Goal: Task Accomplishment & Management: Manage account settings

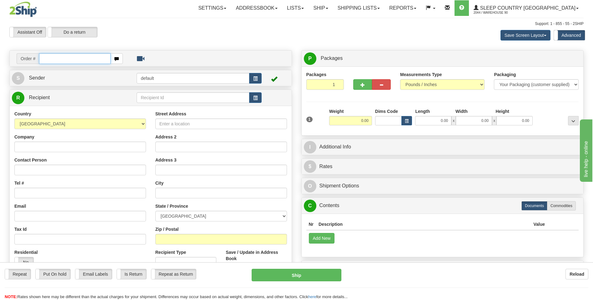
click at [76, 59] on input "text" at bounding box center [74, 58] width 71 height 11
type input "9000I173056"
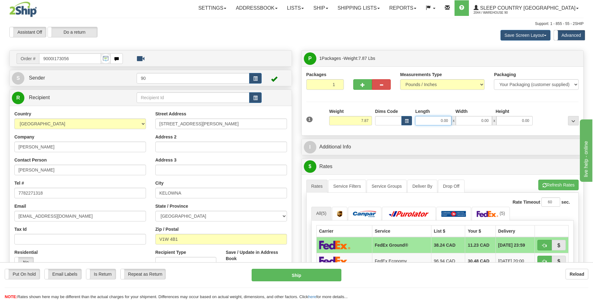
click at [430, 120] on input "0.00" at bounding box center [433, 120] width 36 height 9
type input "13.00"
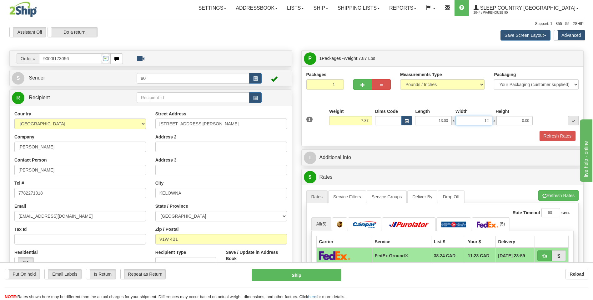
type input "12.00"
type input "4.00"
click at [553, 135] on button "Refresh Rates" at bounding box center [557, 136] width 36 height 11
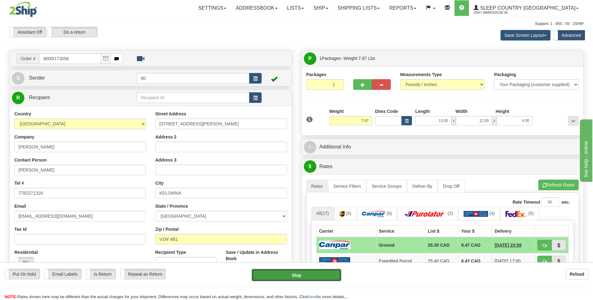
click at [296, 276] on button "Ship" at bounding box center [295, 275] width 89 height 12
type input "1"
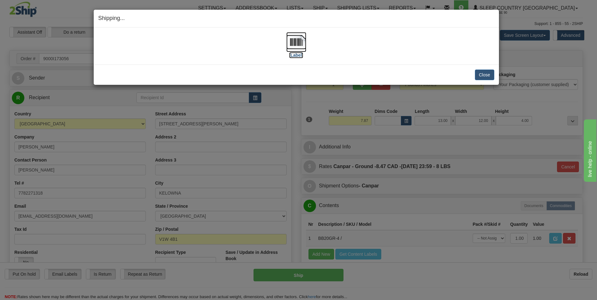
click at [299, 39] on img at bounding box center [296, 42] width 20 height 20
click at [489, 77] on button "Close" at bounding box center [484, 75] width 19 height 11
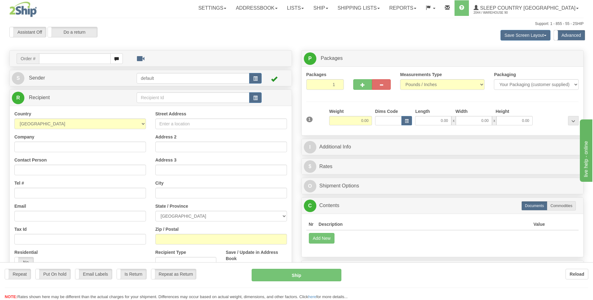
drag, startPoint x: 0, startPoint y: 0, endPoint x: 57, endPoint y: 59, distance: 82.2
click at [57, 59] on div "Toggle navigation Settings Shipping Preferences Fields Preferences New" at bounding box center [296, 179] width 593 height 358
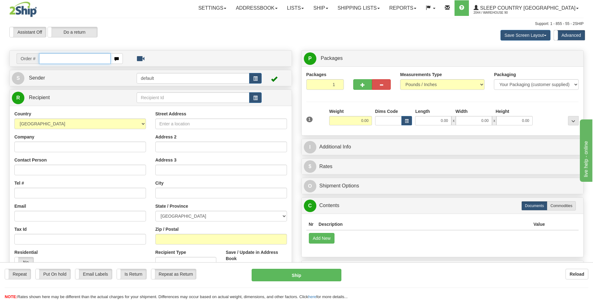
click at [57, 59] on input "text" at bounding box center [74, 58] width 71 height 11
type input "9000I196601"
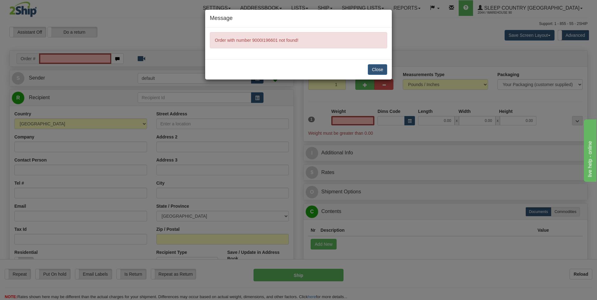
type input "0.00"
click at [373, 70] on button "Close" at bounding box center [377, 69] width 19 height 11
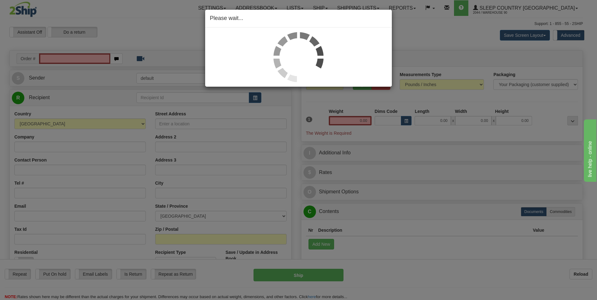
click at [50, 59] on div "Please wait..." at bounding box center [298, 150] width 597 height 300
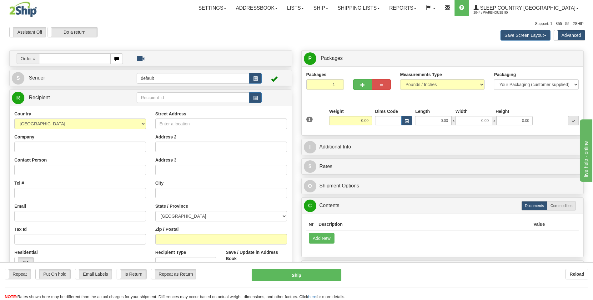
click at [49, 59] on input "text" at bounding box center [74, 58] width 71 height 11
type input "9000I169901"
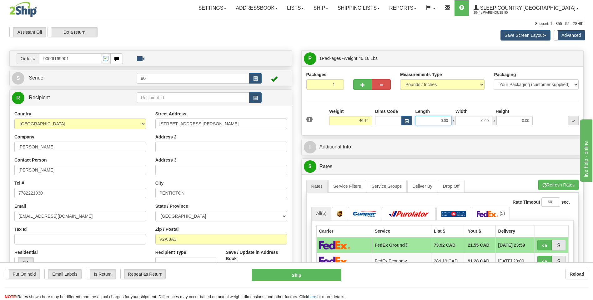
click at [436, 123] on input "0.00" at bounding box center [433, 120] width 36 height 9
type input "42.00"
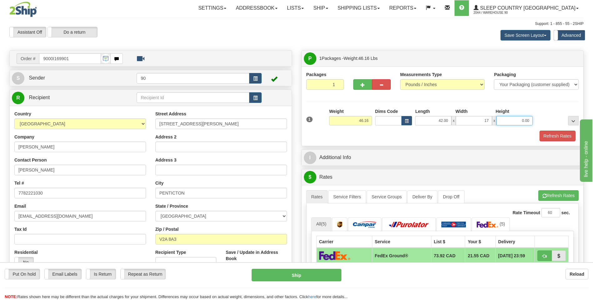
type input "17.00"
click at [563, 135] on button "Refresh Rates" at bounding box center [557, 136] width 36 height 11
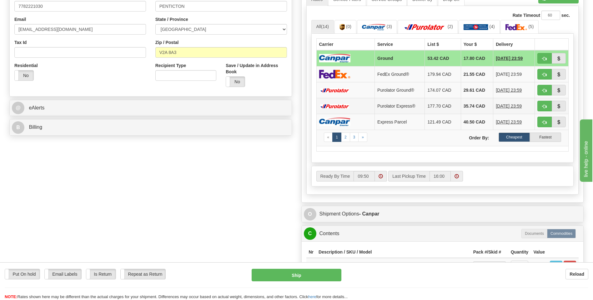
scroll to position [187, 0]
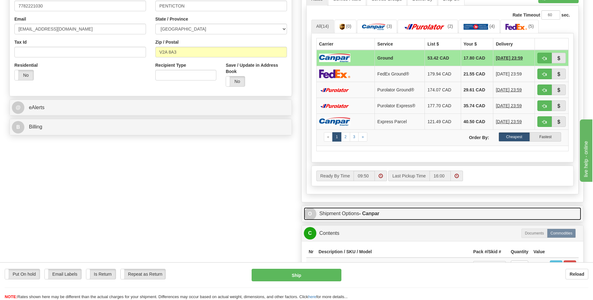
click at [343, 217] on link "O Shipment Options - Canpar" at bounding box center [442, 214] width 277 height 13
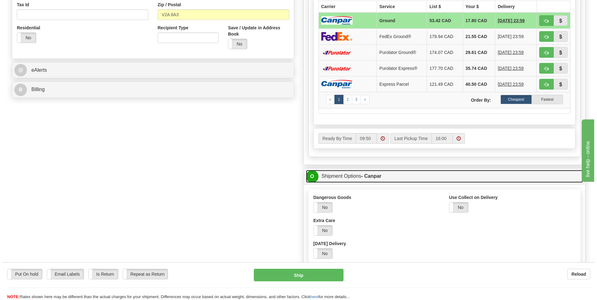
scroll to position [312, 0]
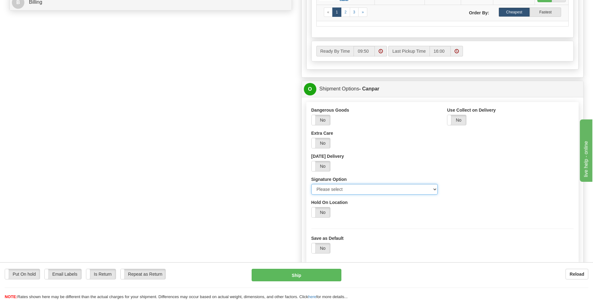
click at [386, 192] on select "Please select No Signature Required Signature Required Adult Signature" at bounding box center [374, 189] width 127 height 11
select select "3"
click at [311, 184] on select "Please select No Signature Required Signature Required Adult Signature" at bounding box center [374, 189] width 127 height 11
click at [294, 276] on button "Ship" at bounding box center [295, 275] width 89 height 12
type input "1"
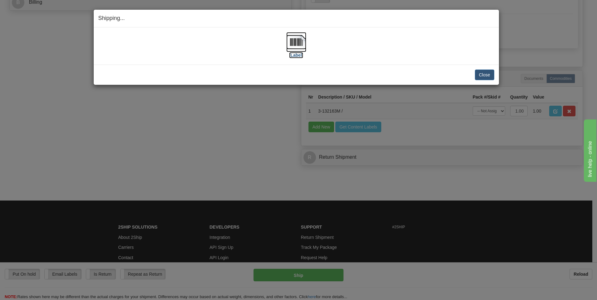
click at [288, 46] on img at bounding box center [296, 42] width 20 height 20
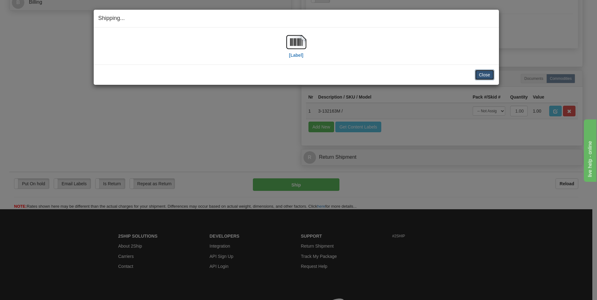
click at [480, 74] on button "Close" at bounding box center [484, 75] width 19 height 11
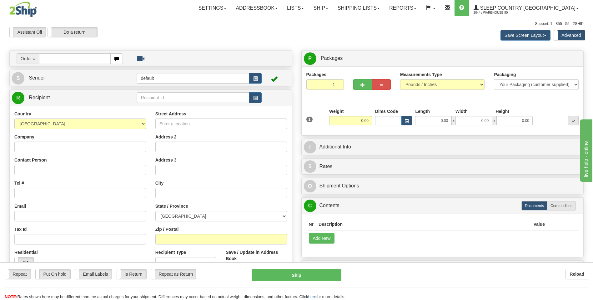
click at [47, 59] on input "text" at bounding box center [74, 58] width 71 height 11
type input "9000I172136"
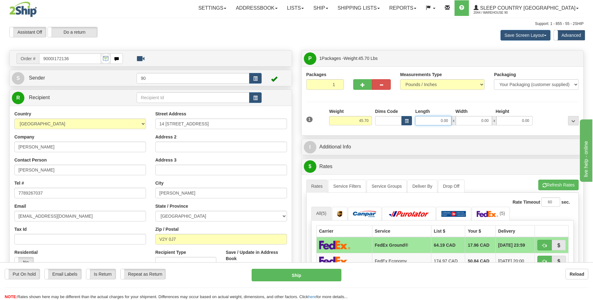
click at [435, 117] on input "0.00" at bounding box center [433, 120] width 36 height 9
type input "31.00"
click at [476, 116] on input "0.00" at bounding box center [473, 120] width 36 height 9
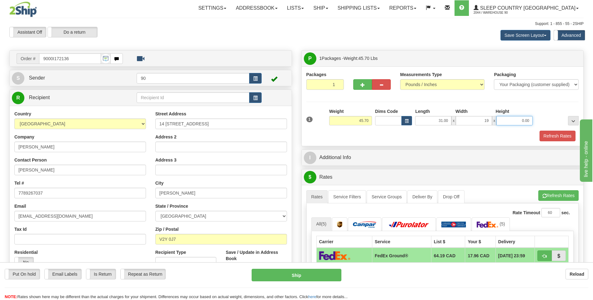
type input "19.00"
click at [517, 120] on input "0.00" at bounding box center [514, 120] width 36 height 9
type input "9.00"
click at [558, 135] on button "Refresh Rates" at bounding box center [557, 136] width 36 height 11
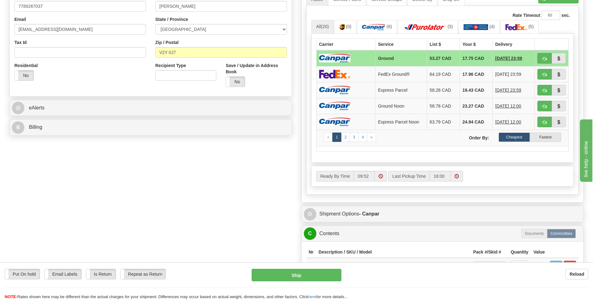
scroll to position [187, 0]
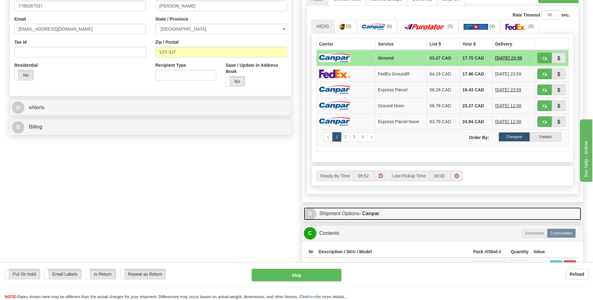
click at [358, 214] on link "O Shipment Options - Canpar" at bounding box center [442, 214] width 277 height 13
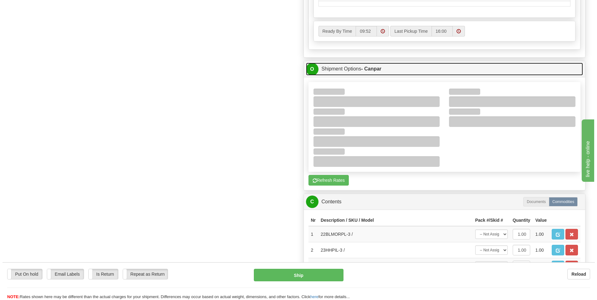
scroll to position [344, 0]
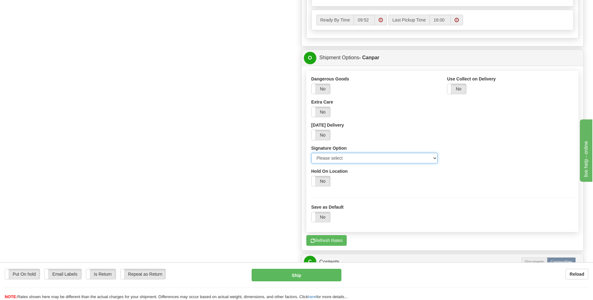
click at [333, 157] on select "Please select No Signature Required Signature Required Adult Signature" at bounding box center [374, 158] width 127 height 11
select select "3"
click at [311, 153] on select "Please select No Signature Required Signature Required Adult Signature" at bounding box center [374, 158] width 127 height 11
click at [305, 280] on button "Ship" at bounding box center [295, 275] width 89 height 12
type input "1"
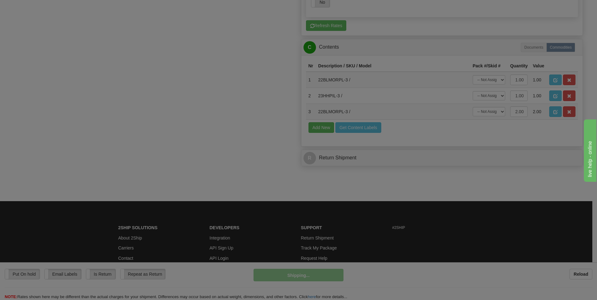
scroll to position [336, 0]
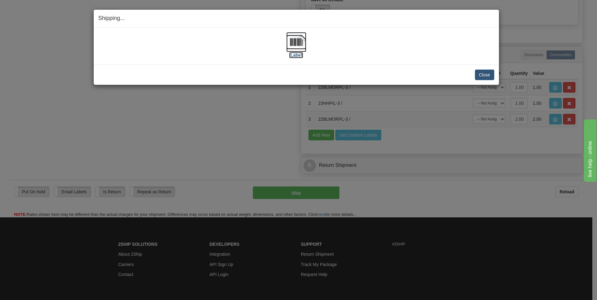
click at [295, 40] on img at bounding box center [296, 42] width 20 height 20
click at [481, 77] on button "Close" at bounding box center [484, 75] width 19 height 11
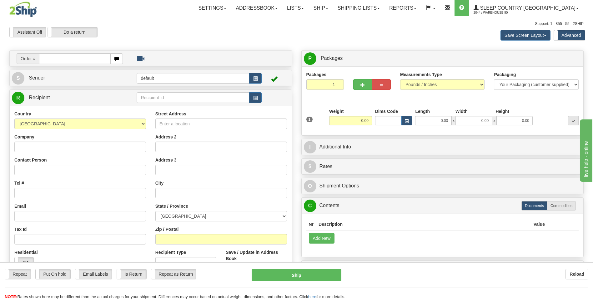
click at [52, 58] on input "text" at bounding box center [74, 58] width 71 height 11
type input "9000I172413"
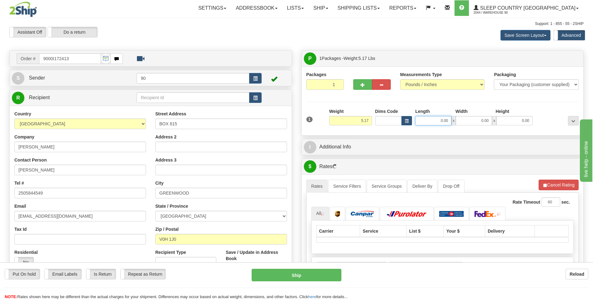
click at [426, 124] on input "0.00" at bounding box center [433, 120] width 36 height 9
type input "19.00"
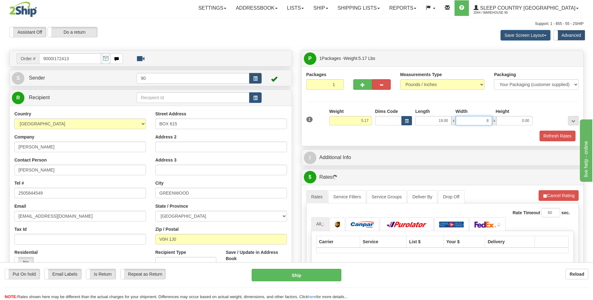
type input "8.00"
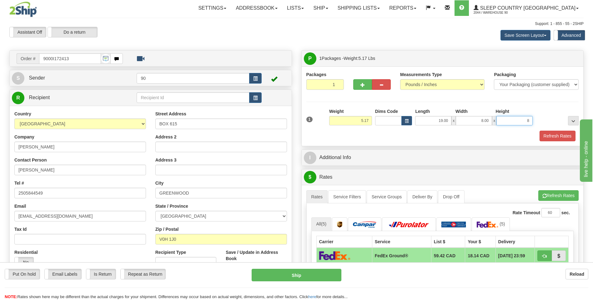
type input "8.00"
click at [549, 135] on button "Refresh Rates" at bounding box center [557, 136] width 36 height 11
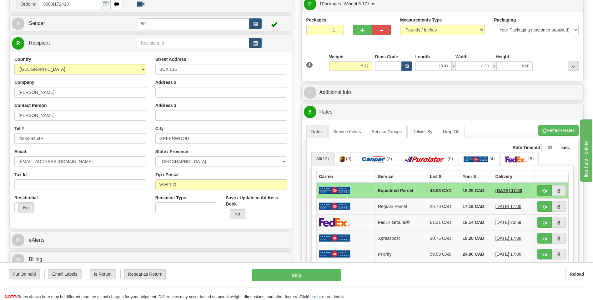
scroll to position [62, 0]
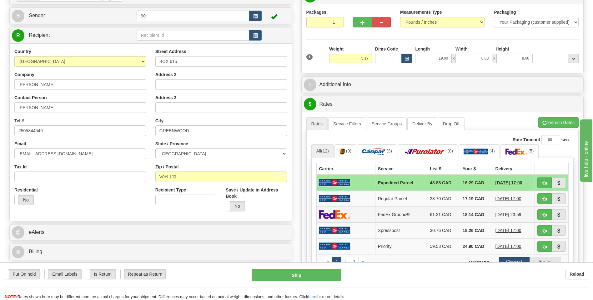
click at [404, 215] on td "FedEx Ground®" at bounding box center [401, 215] width 52 height 16
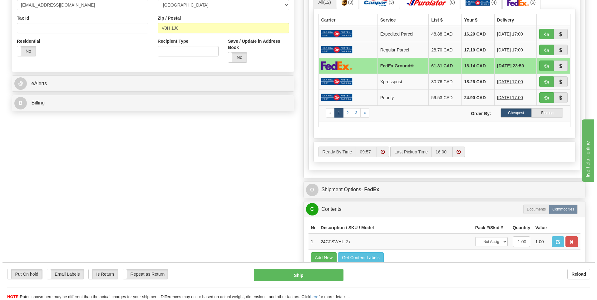
scroll to position [219, 0]
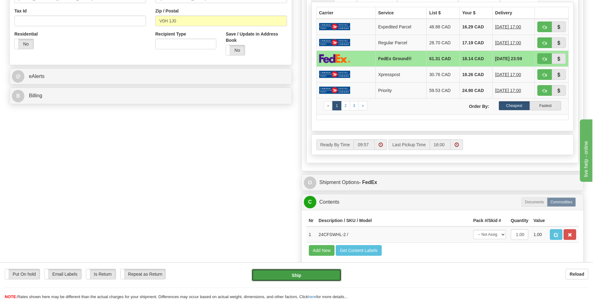
click at [307, 278] on button "Ship" at bounding box center [295, 275] width 89 height 12
type input "92"
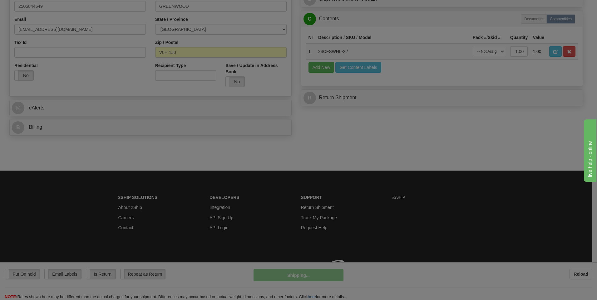
scroll to position [196, 0]
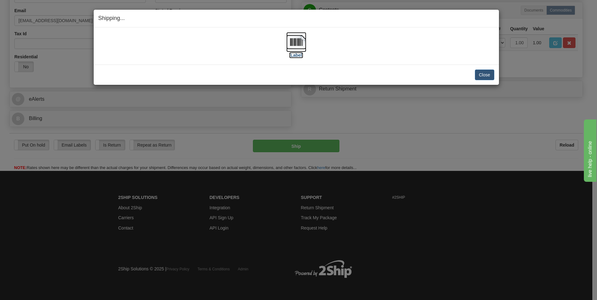
click at [292, 40] on img at bounding box center [296, 42] width 20 height 20
click at [486, 78] on button "Close" at bounding box center [484, 75] width 19 height 11
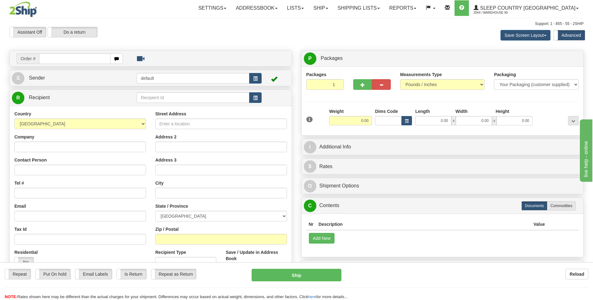
click at [48, 60] on input "text" at bounding box center [74, 58] width 71 height 11
type input "9000I172130"
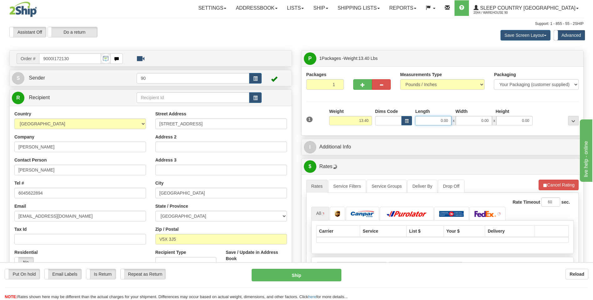
click at [432, 124] on input "0.00" at bounding box center [433, 120] width 36 height 9
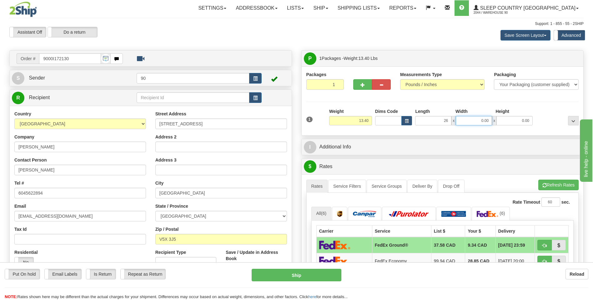
type input "26.00"
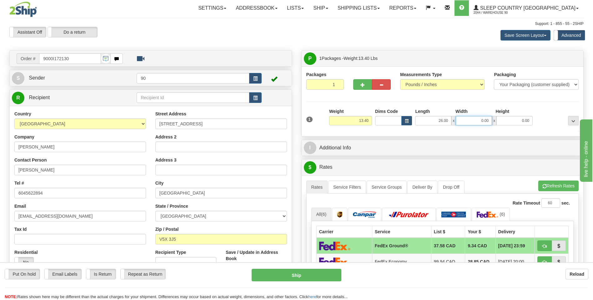
click at [479, 121] on input "0.00" at bounding box center [473, 120] width 36 height 9
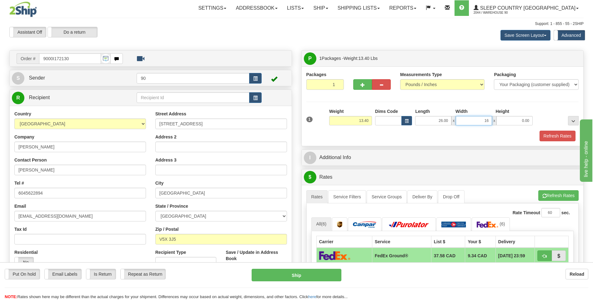
type input "16.00"
type input "6.00"
click at [548, 134] on button "Refresh Rates" at bounding box center [557, 136] width 36 height 11
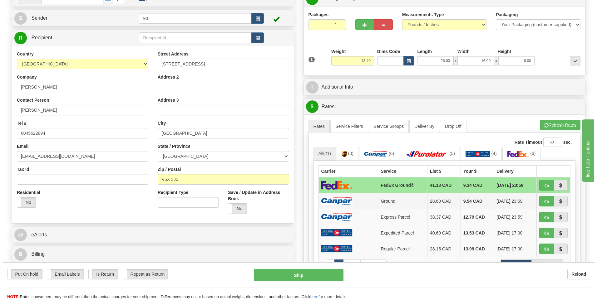
scroll to position [62, 0]
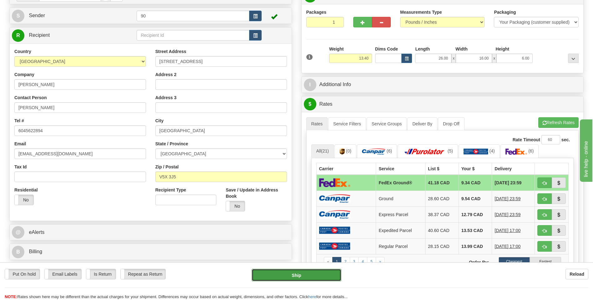
click at [314, 280] on button "Ship" at bounding box center [295, 275] width 89 height 12
type input "92"
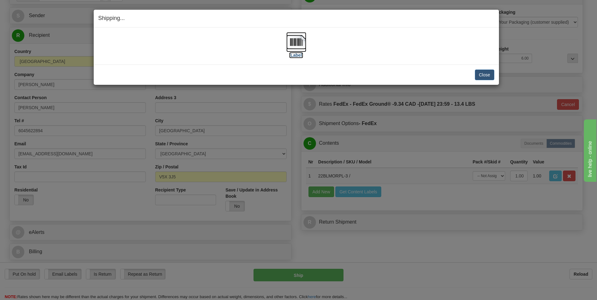
click at [300, 47] on img at bounding box center [296, 42] width 20 height 20
click at [485, 77] on button "Close" at bounding box center [484, 75] width 19 height 11
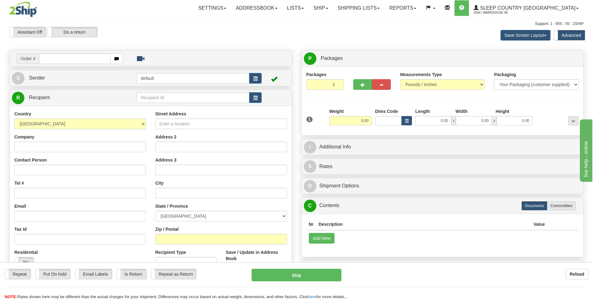
click at [47, 57] on input "text" at bounding box center [74, 58] width 71 height 11
type input "9000I172101"
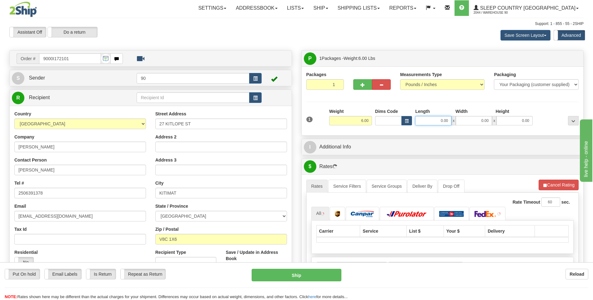
click at [438, 121] on input "0.00" at bounding box center [433, 120] width 36 height 9
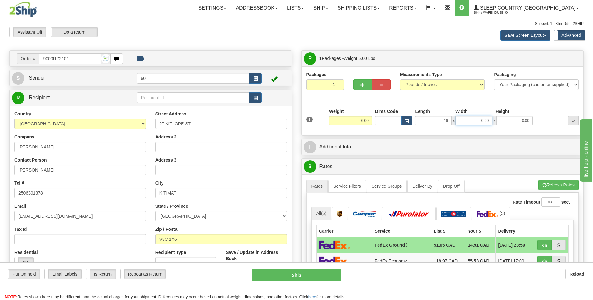
type input "16.00"
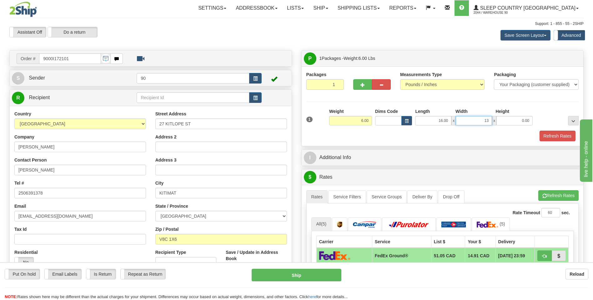
type input "13.00"
type input "6.00"
click at [549, 135] on button "Refresh Rates" at bounding box center [557, 136] width 36 height 11
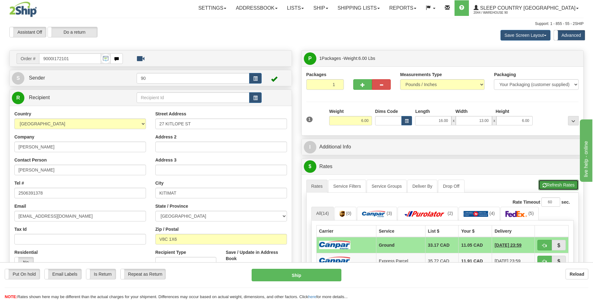
click at [564, 185] on button "Refresh Rates" at bounding box center [558, 185] width 40 height 11
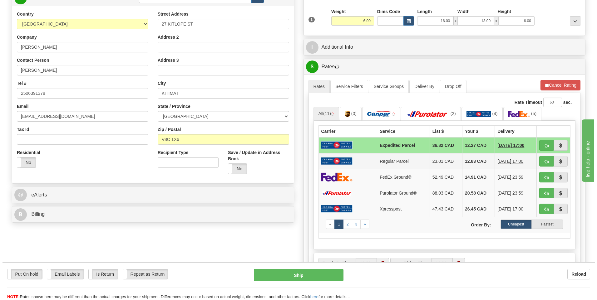
scroll to position [125, 0]
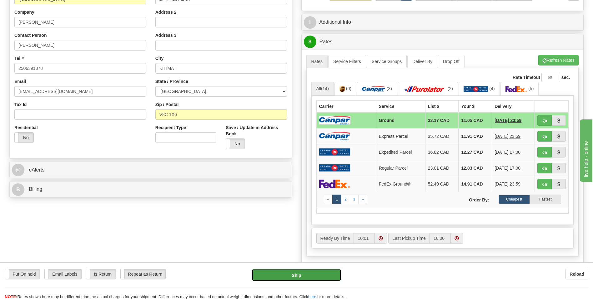
click at [306, 277] on button "Ship" at bounding box center [295, 275] width 89 height 12
type input "1"
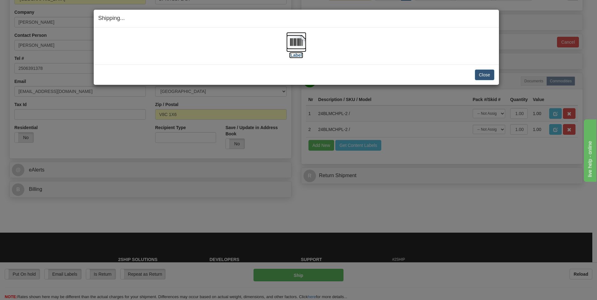
click at [297, 39] on img at bounding box center [296, 42] width 20 height 20
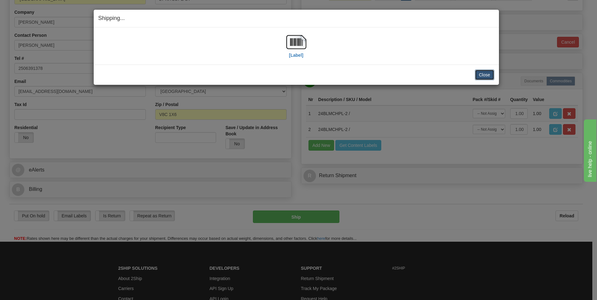
click at [486, 77] on button "Close" at bounding box center [484, 75] width 19 height 11
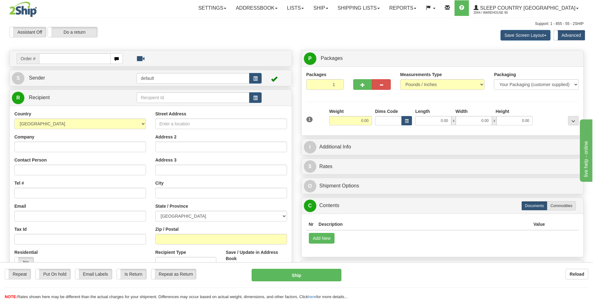
click at [52, 60] on input "text" at bounding box center [74, 58] width 71 height 11
type input "9000I172723"
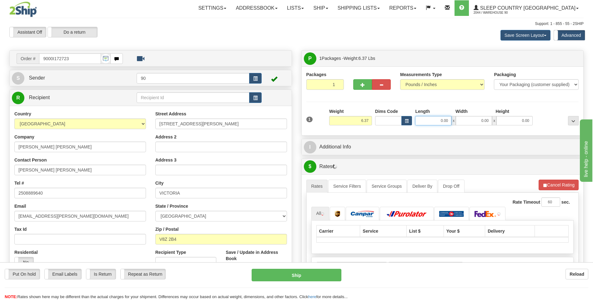
click at [433, 122] on input "0.00" at bounding box center [433, 120] width 36 height 9
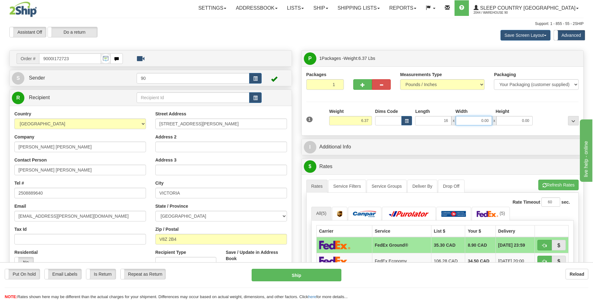
type input "16.00"
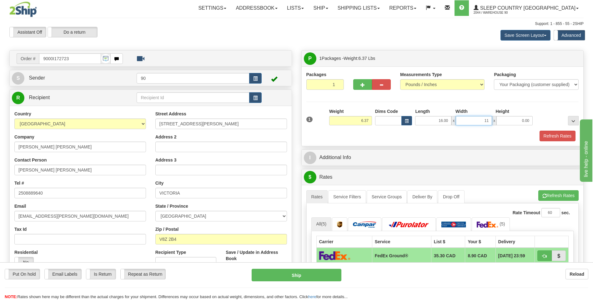
type input "11.00"
click at [559, 136] on button "Refresh Rates" at bounding box center [557, 136] width 36 height 11
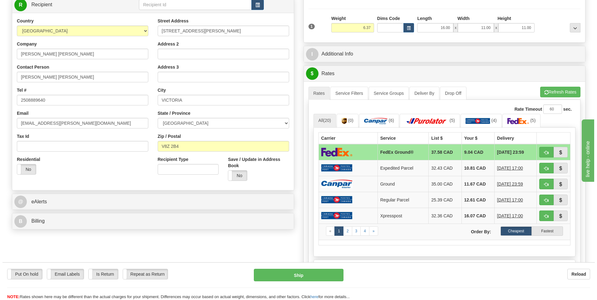
scroll to position [94, 0]
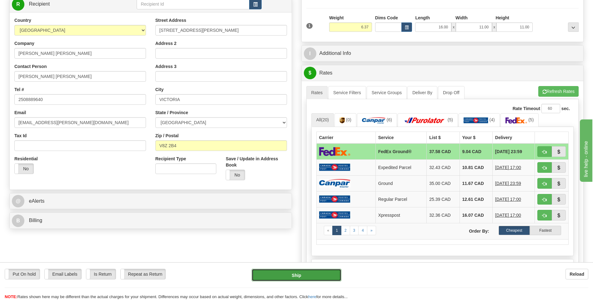
click at [310, 273] on button "Ship" at bounding box center [295, 275] width 89 height 12
type input "92"
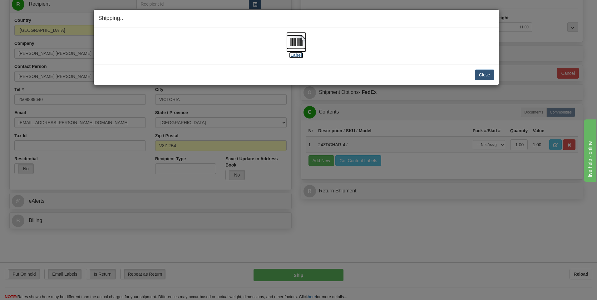
click at [292, 44] on img at bounding box center [296, 42] width 20 height 20
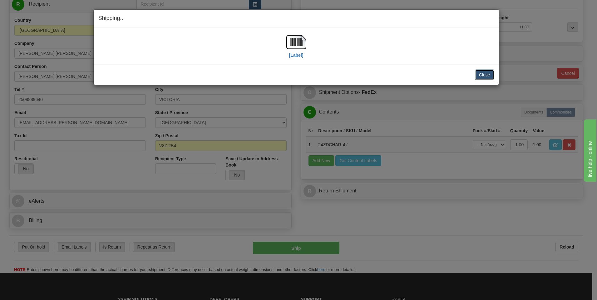
drag, startPoint x: 485, startPoint y: 73, endPoint x: 482, endPoint y: 70, distance: 5.3
click at [486, 73] on button "Close" at bounding box center [484, 75] width 19 height 11
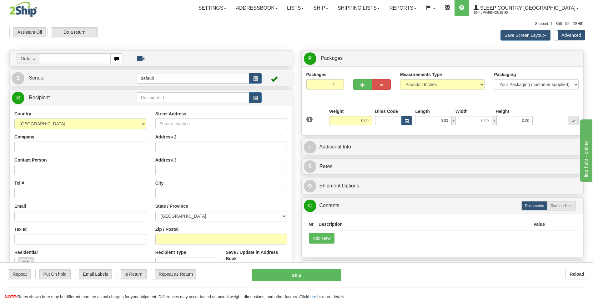
click at [52, 59] on input "text" at bounding box center [74, 58] width 71 height 11
type input "90001172211"
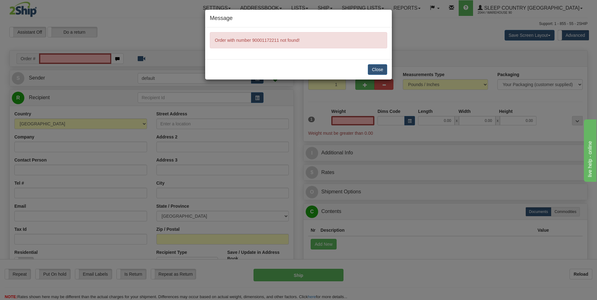
type input "0.00"
drag, startPoint x: 385, startPoint y: 69, endPoint x: 359, endPoint y: 68, distance: 25.6
click at [385, 69] on button "Close" at bounding box center [377, 69] width 19 height 11
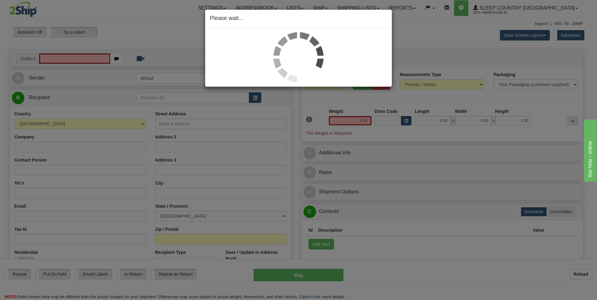
click at [50, 59] on div "Please wait..." at bounding box center [298, 150] width 597 height 300
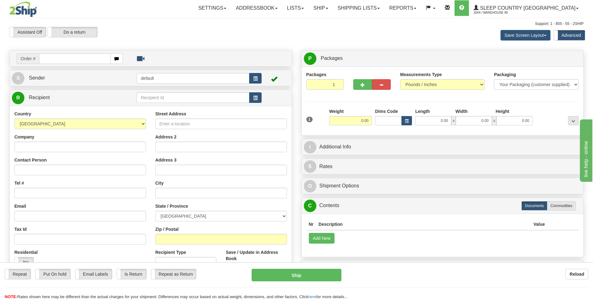
click at [50, 59] on input "text" at bounding box center [74, 58] width 71 height 11
type input "9000I172211"
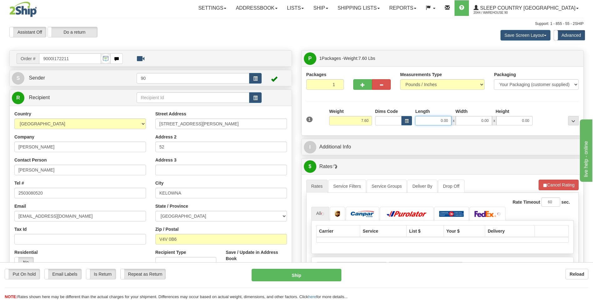
click at [433, 121] on input "0.00" at bounding box center [433, 120] width 36 height 9
type input "16.00"
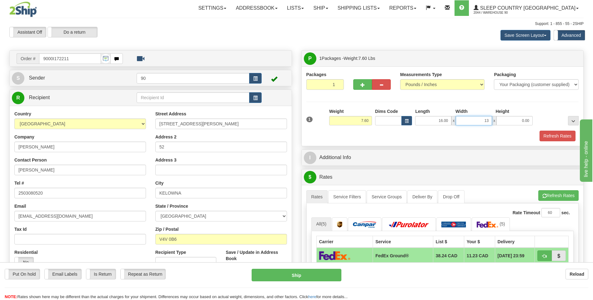
type input "13.00"
type input "7.00"
click at [553, 135] on button "Refresh Rates" at bounding box center [557, 136] width 36 height 11
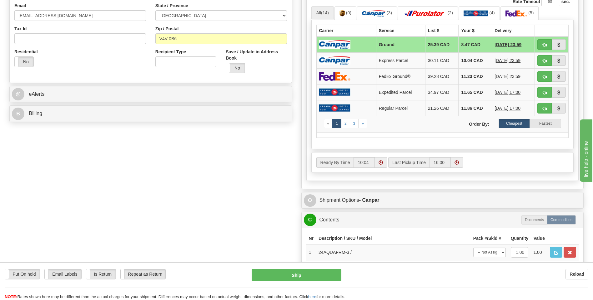
scroll to position [219, 0]
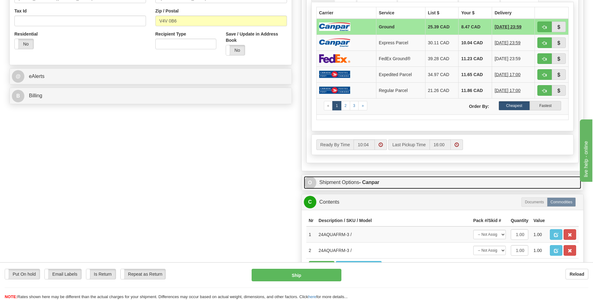
click at [344, 181] on link "O Shipment Options - Canpar" at bounding box center [442, 182] width 277 height 13
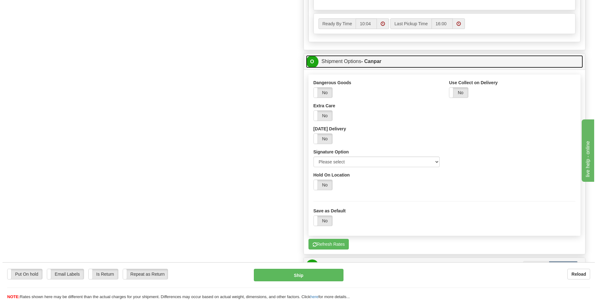
scroll to position [344, 0]
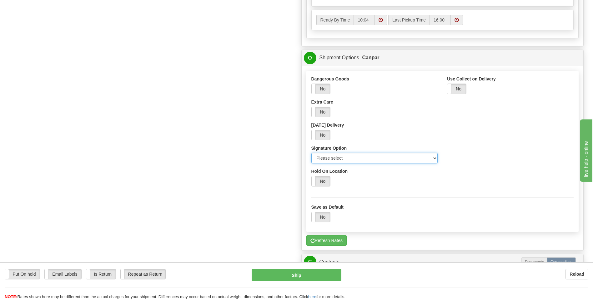
click at [339, 159] on select "Please select No Signature Required Signature Required Adult Signature" at bounding box center [374, 158] width 127 height 11
select select "3"
click at [311, 153] on select "Please select No Signature Required Signature Required Adult Signature" at bounding box center [374, 158] width 127 height 11
click at [296, 276] on button "Ship" at bounding box center [295, 275] width 89 height 12
type input "1"
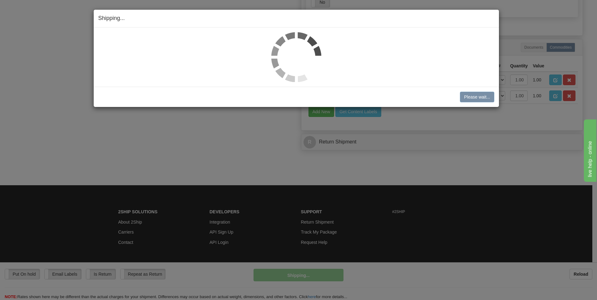
scroll to position [336, 0]
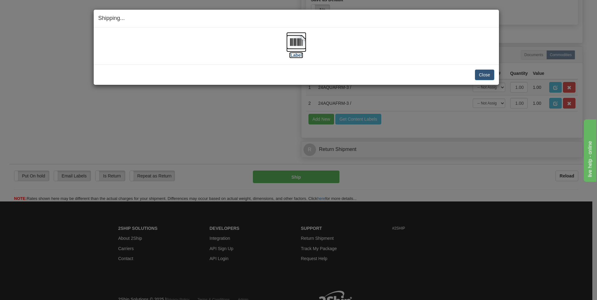
click at [295, 46] on img at bounding box center [296, 42] width 20 height 20
click at [487, 75] on button "Close" at bounding box center [484, 75] width 19 height 11
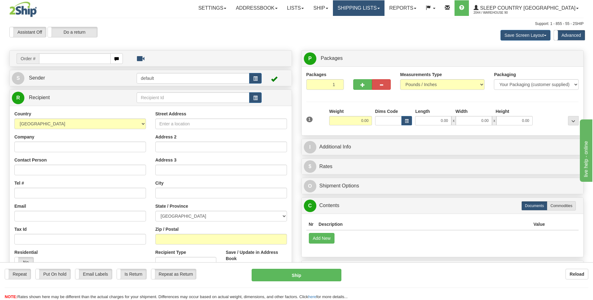
click at [376, 12] on link "Shipping lists" at bounding box center [359, 8] width 52 height 16
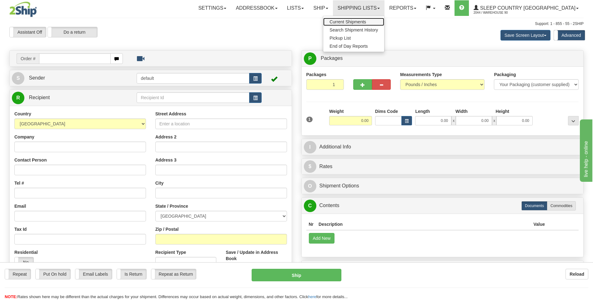
click at [366, 23] on span "Current Shipments" at bounding box center [347, 21] width 37 height 5
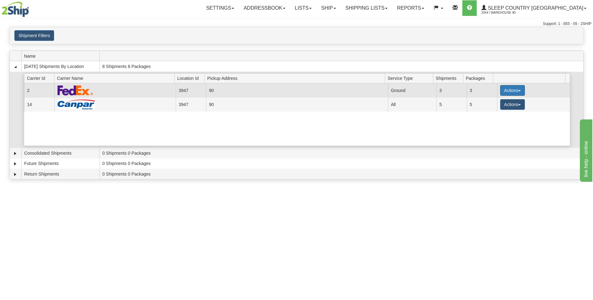
click at [511, 88] on button "Actions" at bounding box center [512, 90] width 25 height 11
click at [494, 109] on span "Close" at bounding box center [487, 110] width 14 height 4
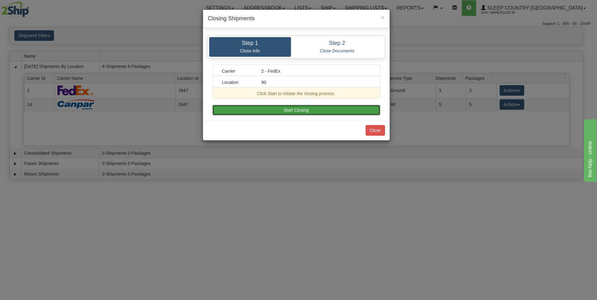
click at [305, 110] on button "Start Closing" at bounding box center [296, 110] width 168 height 11
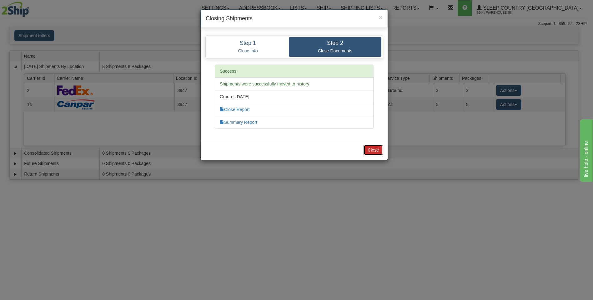
click at [375, 149] on button "Close" at bounding box center [372, 150] width 19 height 11
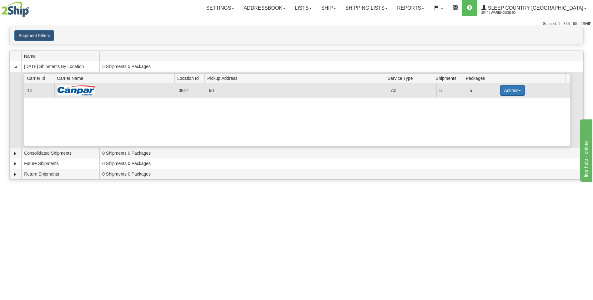
click at [514, 90] on button "Actions" at bounding box center [512, 90] width 25 height 11
click at [487, 109] on span "Close" at bounding box center [487, 110] width 14 height 4
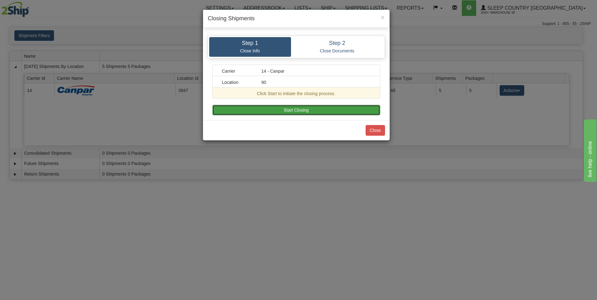
click at [295, 113] on button "Start Closing" at bounding box center [296, 110] width 168 height 11
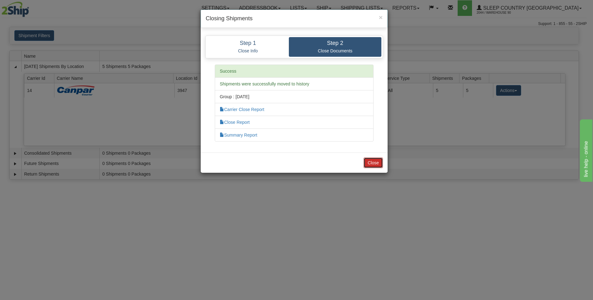
click at [368, 162] on button "Close" at bounding box center [372, 163] width 19 height 11
